Goal: Information Seeking & Learning: Learn about a topic

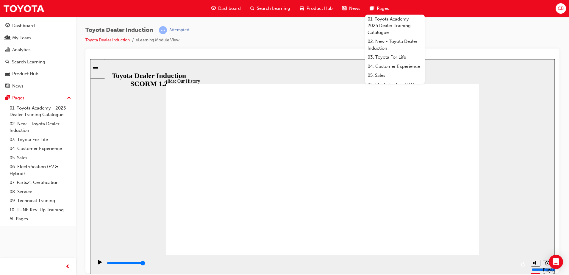
type input "8300"
drag, startPoint x: 317, startPoint y: 222, endPoint x: 327, endPoint y: 220, distance: 10.3
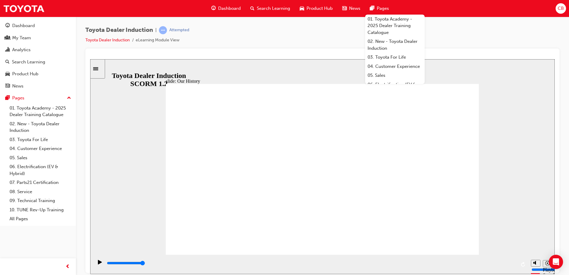
drag, startPoint x: 233, startPoint y: 221, endPoint x: 338, endPoint y: 216, distance: 104.9
drag, startPoint x: 293, startPoint y: 225, endPoint x: 361, endPoint y: 219, distance: 68.5
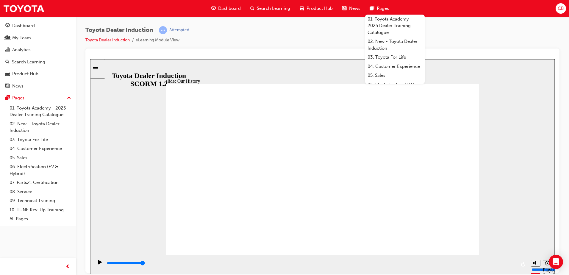
drag, startPoint x: 301, startPoint y: 221, endPoint x: 333, endPoint y: 217, distance: 32.4
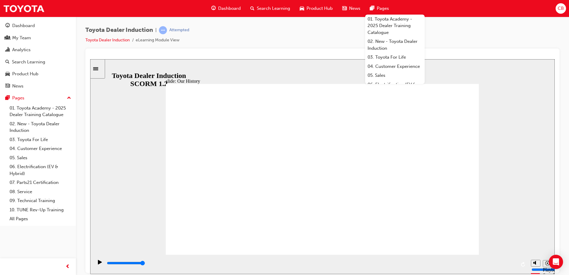
drag, startPoint x: 233, startPoint y: 220, endPoint x: 320, endPoint y: 222, distance: 87.5
drag, startPoint x: 321, startPoint y: 222, endPoint x: 304, endPoint y: 222, distance: 17.0
drag, startPoint x: 236, startPoint y: 190, endPoint x: 325, endPoint y: 209, distance: 91.3
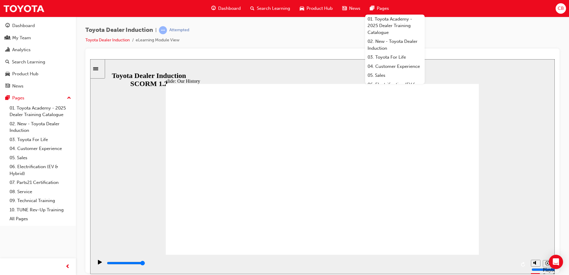
drag, startPoint x: 234, startPoint y: 220, endPoint x: 320, endPoint y: 220, distance: 86.0
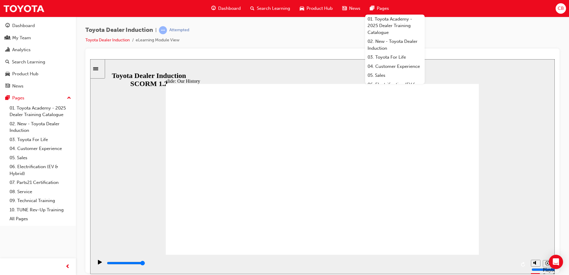
type input "2"
drag, startPoint x: 401, startPoint y: 220, endPoint x: 321, endPoint y: 224, distance: 79.9
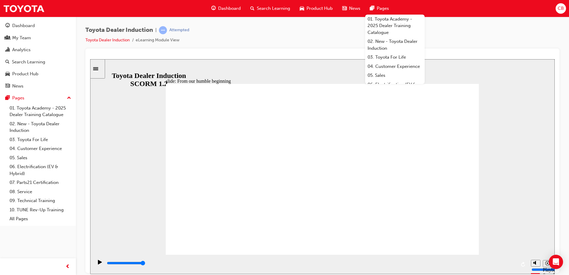
type input "2000"
radio input "true"
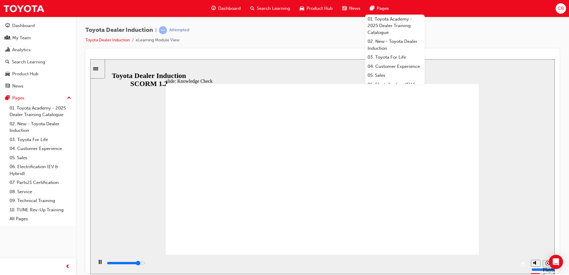
type input "5000"
radio input "true"
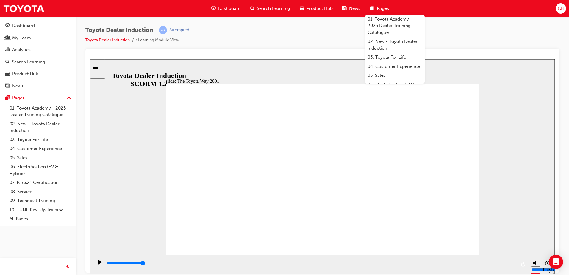
click at [461, 56] on div at bounding box center [322, 56] width 465 height 6
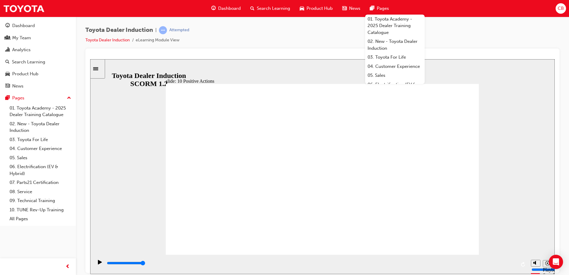
drag, startPoint x: 194, startPoint y: 117, endPoint x: 191, endPoint y: 116, distance: 3.8
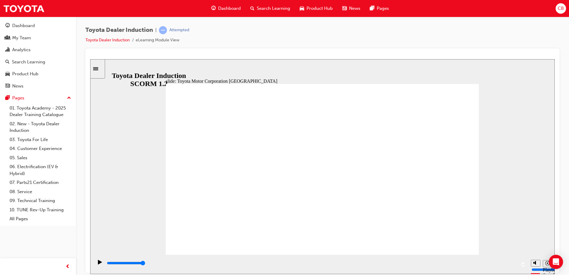
type input "15300"
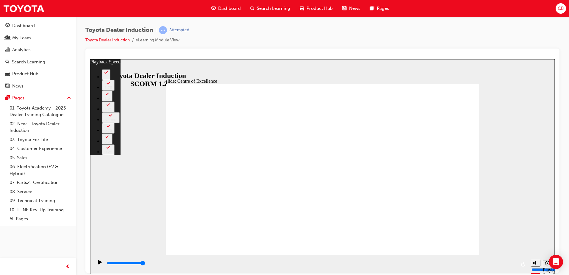
type input "27"
